Goal: Task Accomplishment & Management: Use online tool/utility

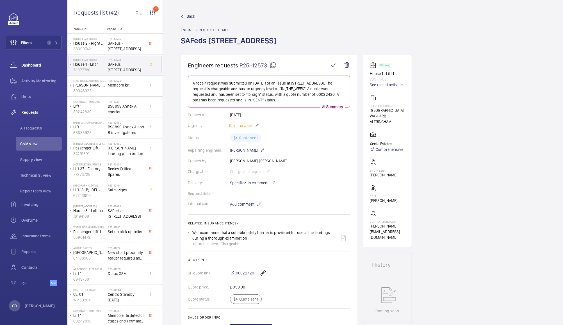
click at [40, 68] on div "Dashboard" at bounding box center [34, 64] width 56 height 13
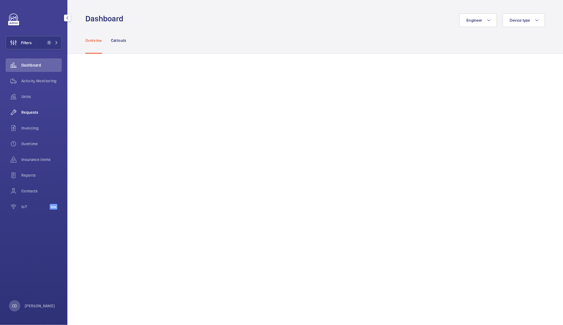
click at [33, 112] on span "Requests" at bounding box center [41, 113] width 40 height 6
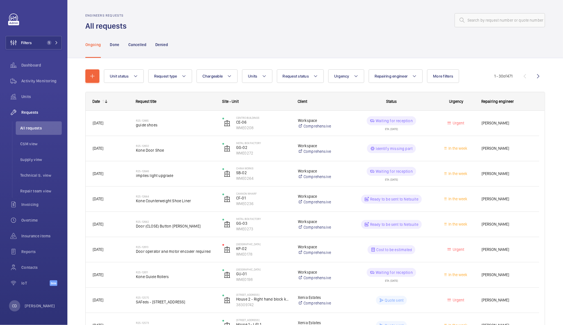
click at [286, 38] on div "Ongoing Done Cancelled Denied" at bounding box center [315, 44] width 460 height 27
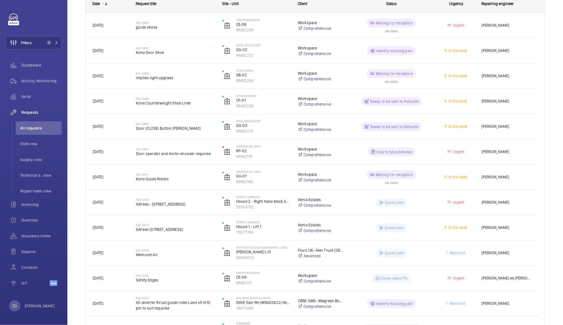
scroll to position [104, 0]
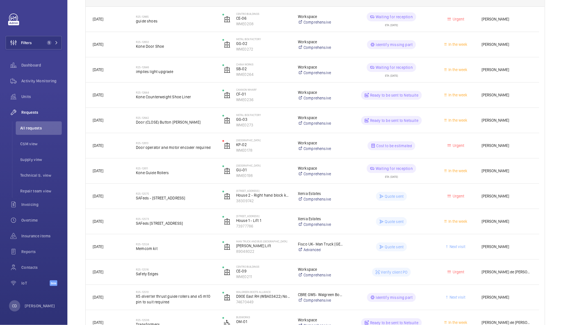
click at [194, 148] on span "Door operator and motor encoder required" at bounding box center [175, 148] width 79 height 6
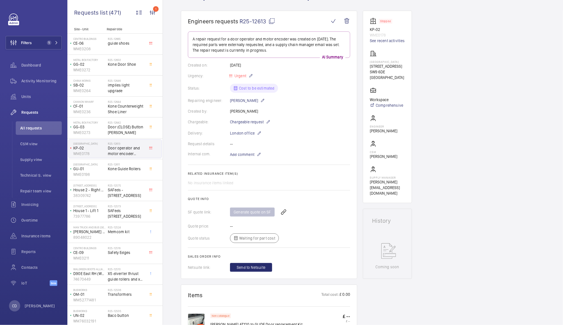
scroll to position [46, 0]
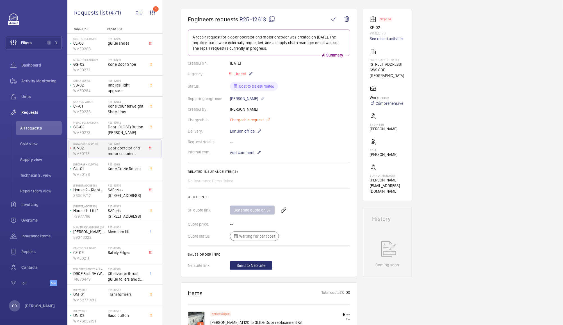
click at [249, 119] on span "Chargeable request" at bounding box center [247, 120] width 34 height 6
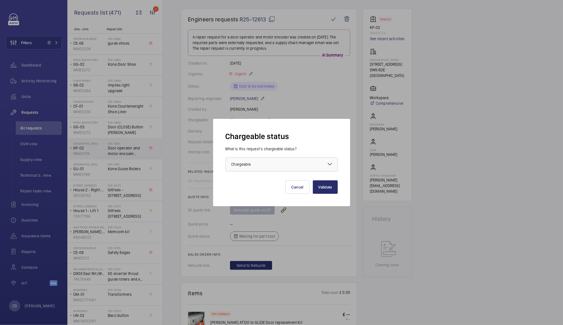
click at [288, 164] on div at bounding box center [282, 164] width 112 height 13
click at [272, 196] on span "Non chargeable" at bounding box center [282, 195] width 101 height 6
click at [327, 191] on button "Validate" at bounding box center [325, 186] width 25 height 13
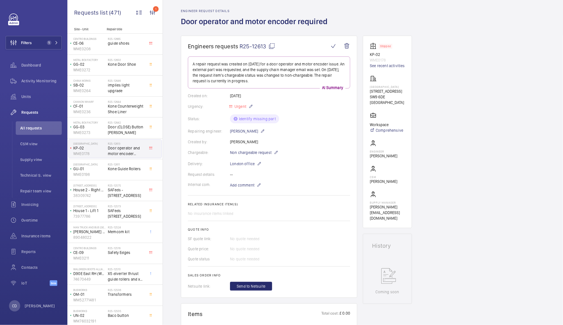
scroll to position [0, 0]
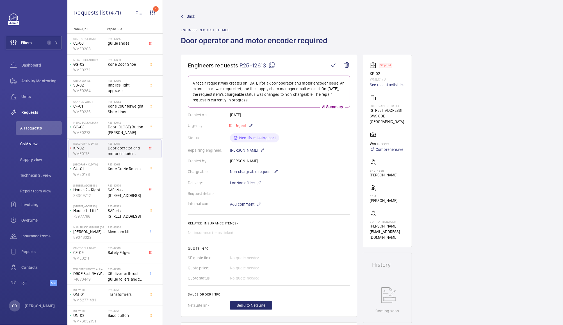
click at [35, 142] on span "CSM view" at bounding box center [41, 144] width 42 height 6
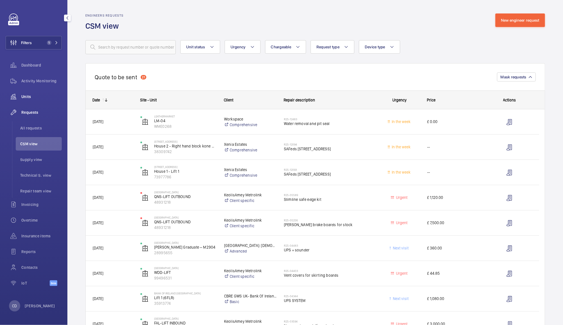
click at [28, 99] on span "Units" at bounding box center [41, 97] width 40 height 6
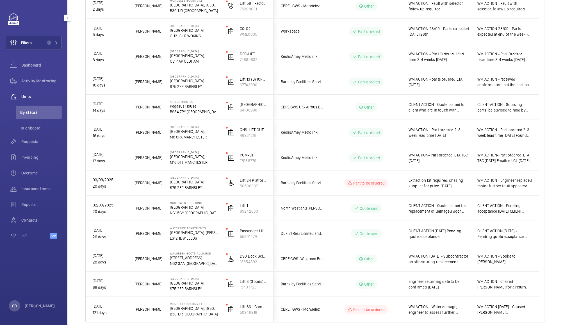
scroll to position [237, 0]
click at [462, 155] on span "WM ACTION- Part ordered. ETA TBC 15.09.25" at bounding box center [440, 157] width 62 height 11
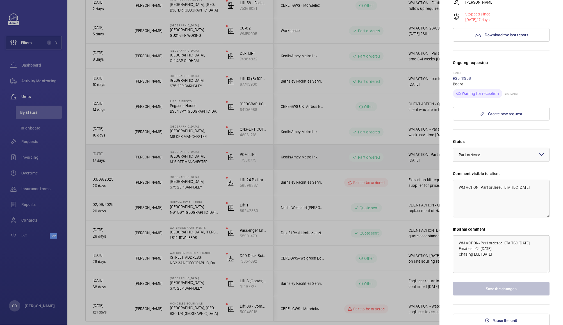
scroll to position [104, 0]
click at [400, 162] on div at bounding box center [281, 162] width 563 height 325
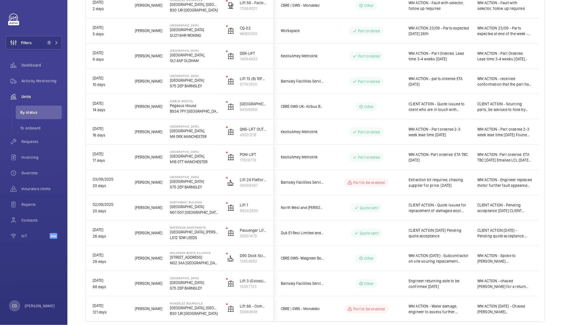
scroll to position [0, 0]
click at [442, 162] on span "WM ACTION- Part ordered. ETA TBC 15.09.25" at bounding box center [440, 157] width 62 height 11
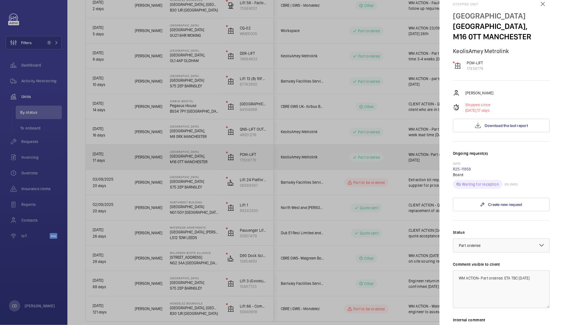
scroll to position [15, 0]
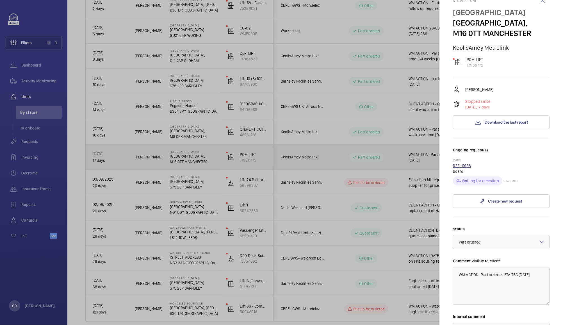
click at [467, 166] on link "R25-11958" at bounding box center [462, 166] width 18 height 4
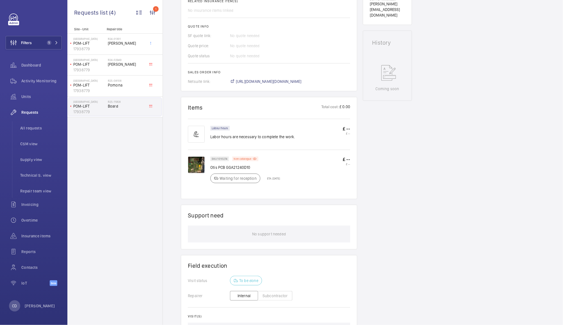
scroll to position [307, 0]
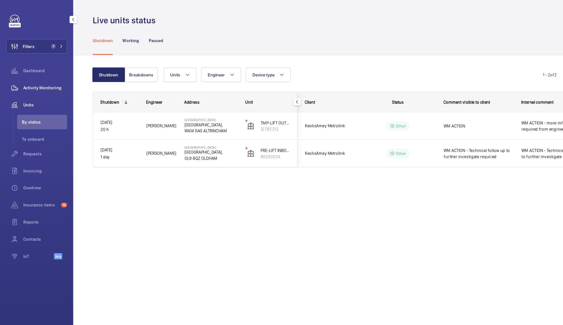
click at [32, 77] on div "Activity Monitoring" at bounding box center [34, 80] width 56 height 13
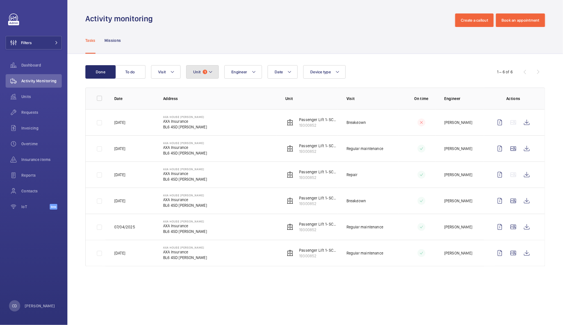
click at [192, 72] on button "Unit 1" at bounding box center [202, 71] width 33 height 13
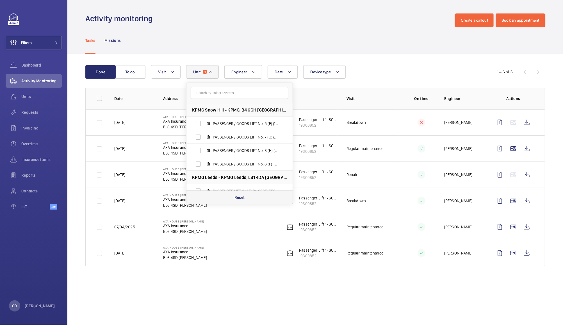
click at [239, 195] on p "Reset" at bounding box center [240, 198] width 10 height 6
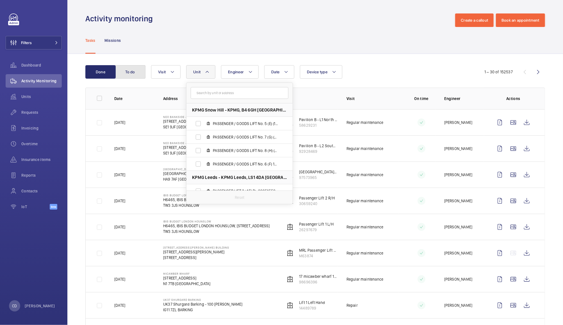
click at [133, 76] on button "To do" at bounding box center [130, 71] width 30 height 13
